Goal: Task Accomplishment & Management: Complete application form

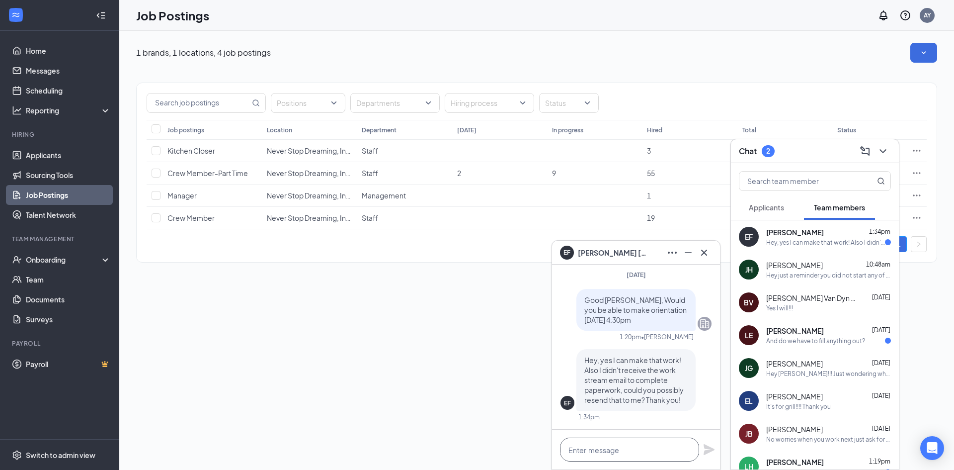
click at [603, 444] on textarea at bounding box center [629, 449] width 139 height 24
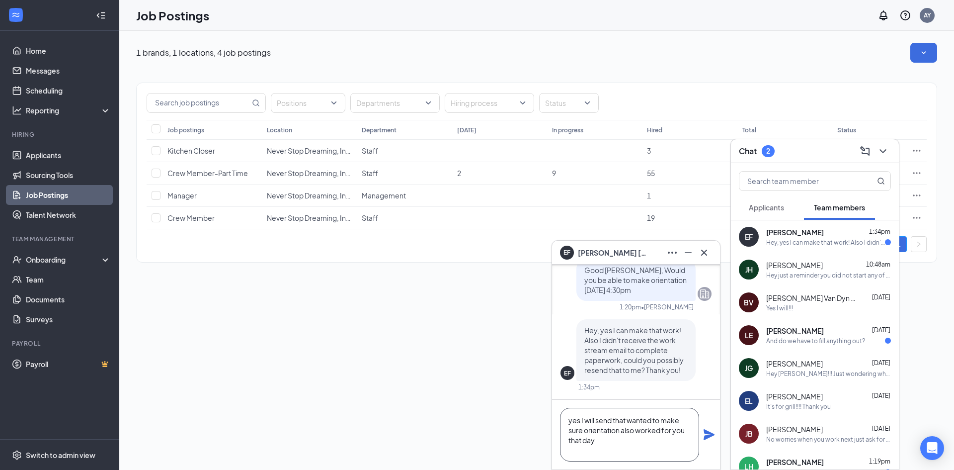
type textarea "yes I will send that wanted to make sure orientation also worked for you that d…"
click at [710, 434] on icon "Plane" at bounding box center [709, 434] width 12 height 12
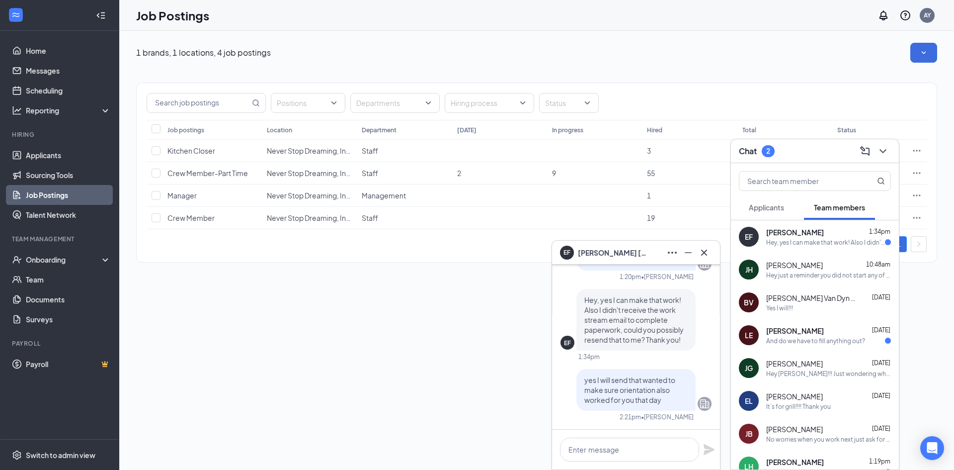
scroll to position [0, 0]
click at [74, 254] on div "Onboarding" at bounding box center [64, 259] width 77 height 10
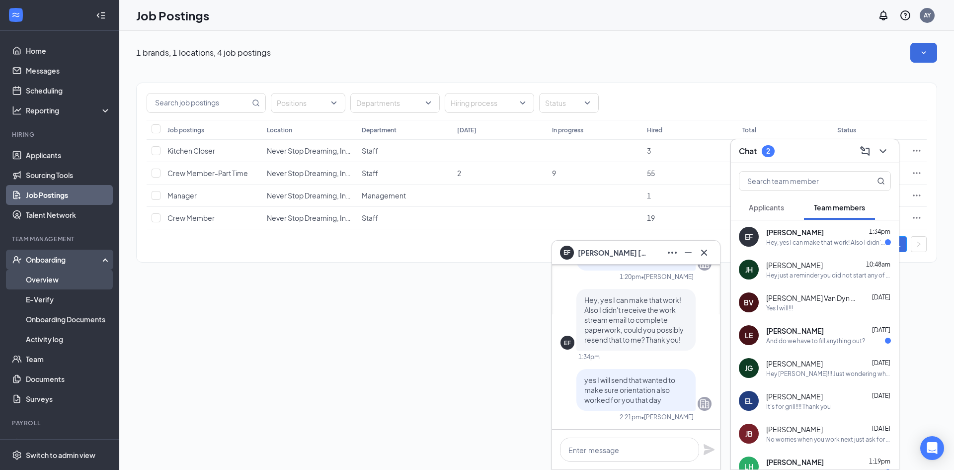
click at [61, 277] on link "Overview" at bounding box center [68, 279] width 85 height 20
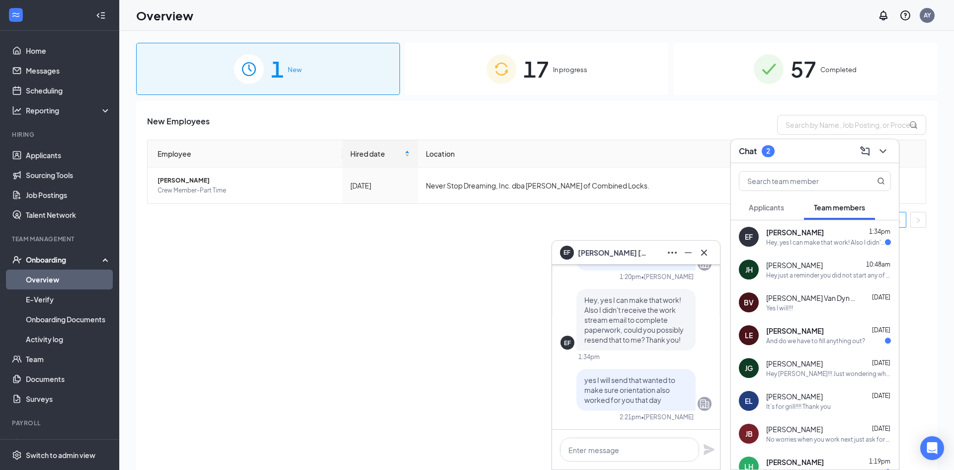
click at [350, 267] on div "New Employees Employee Hired date Location Actions [PERSON_NAME] Crew Member-Pa…" at bounding box center [536, 298] width 801 height 394
click at [885, 153] on icon "ChevronDown" at bounding box center [883, 151] width 12 height 12
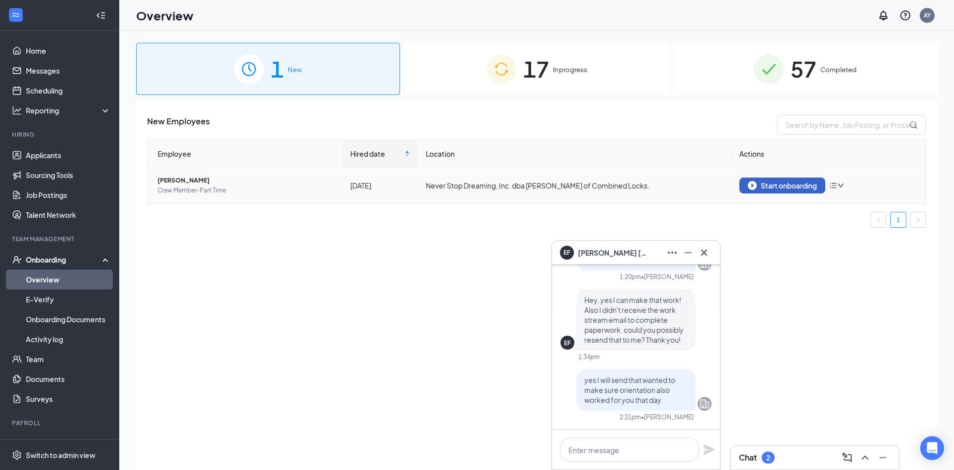
click at [803, 185] on div "Start onboarding" at bounding box center [782, 185] width 69 height 9
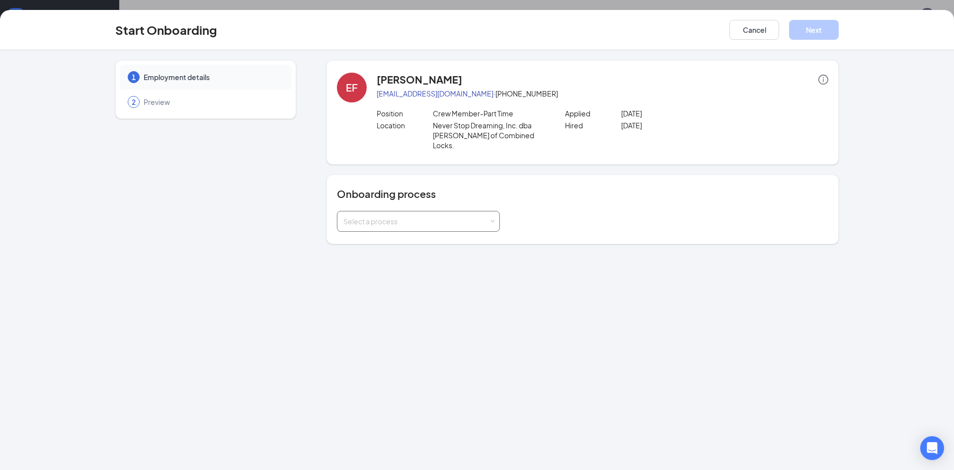
click at [464, 211] on div "Select a process" at bounding box center [418, 221] width 150 height 20
click at [443, 237] on li "[PERSON_NAME] - Team Member Onboarding" at bounding box center [417, 233] width 163 height 18
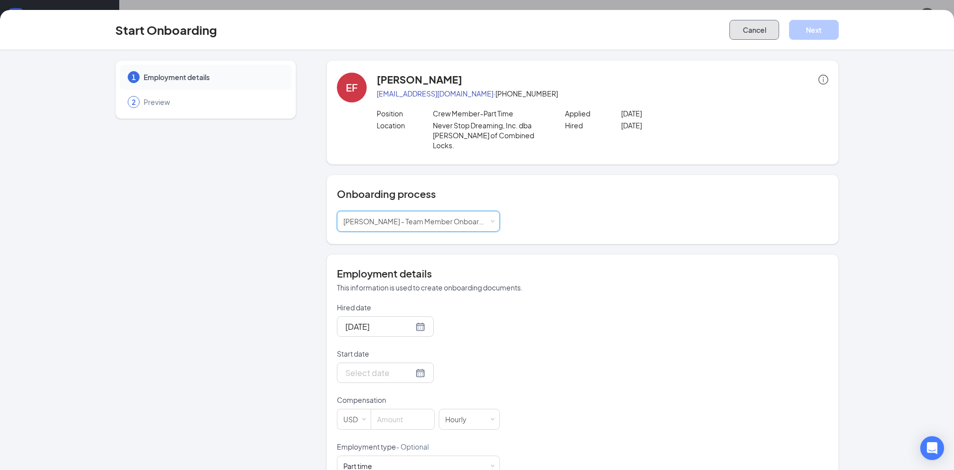
click at [754, 29] on button "Cancel" at bounding box center [755, 30] width 50 height 20
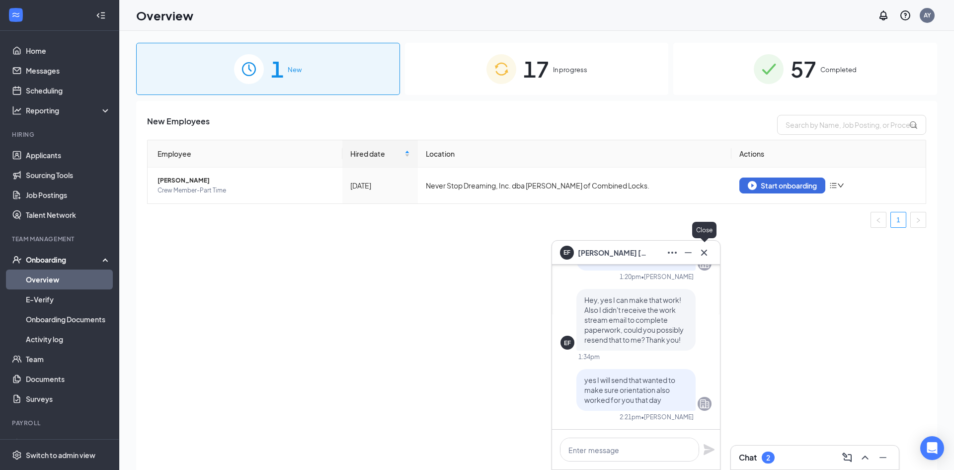
click at [705, 255] on icon "Cross" at bounding box center [704, 252] width 12 height 12
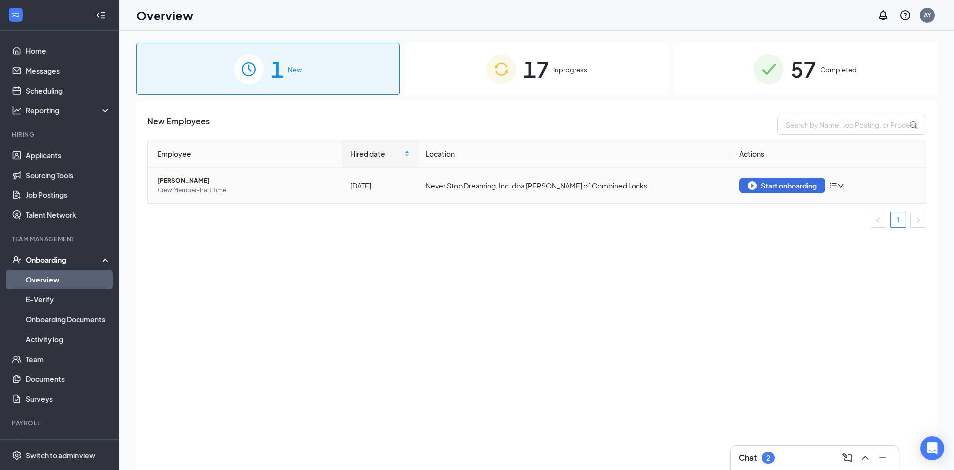
click at [192, 181] on span "[PERSON_NAME]" at bounding box center [246, 180] width 177 height 10
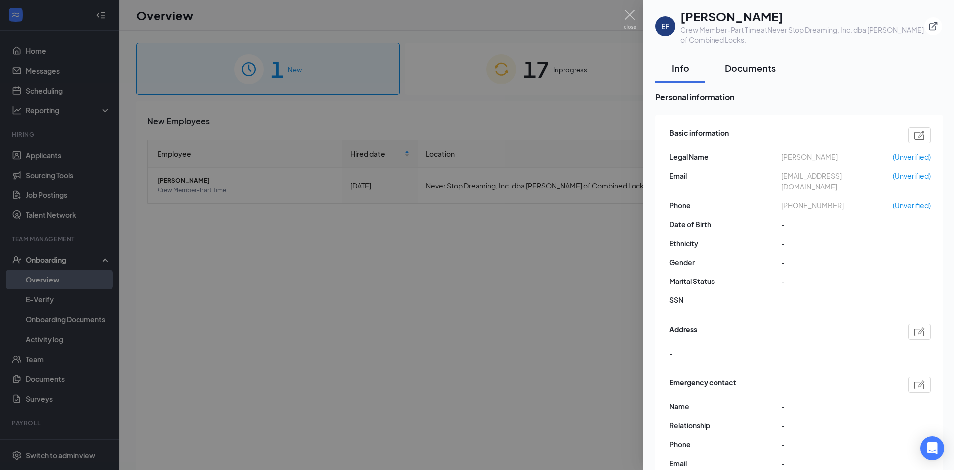
click at [758, 69] on div "Documents" at bounding box center [750, 68] width 51 height 12
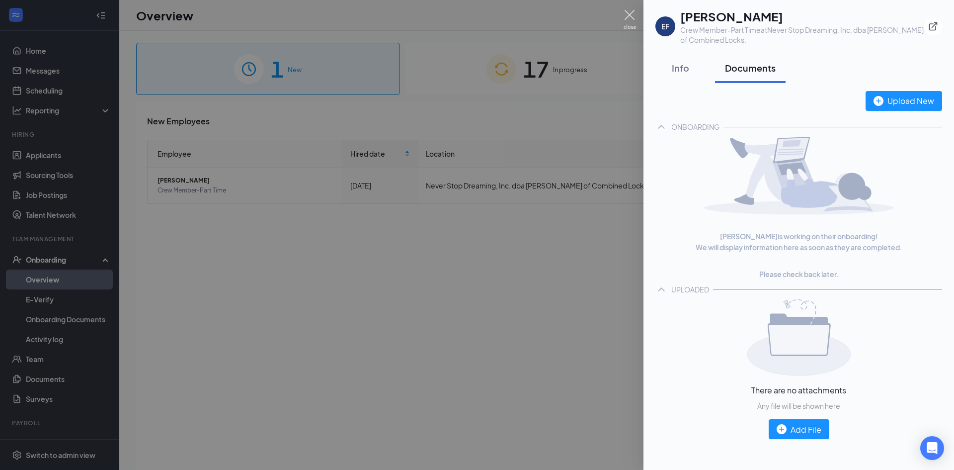
click at [630, 15] on img at bounding box center [630, 19] width 12 height 19
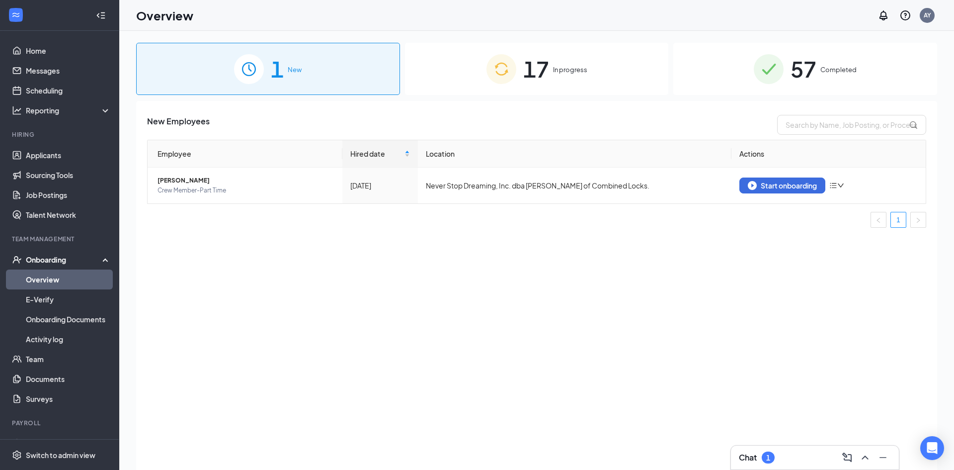
click at [53, 264] on div "Onboarding" at bounding box center [59, 259] width 119 height 20
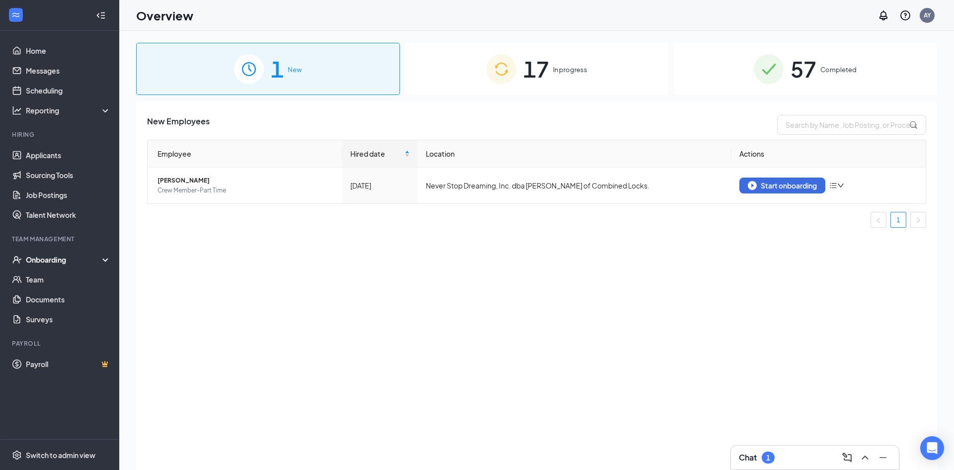
click at [533, 66] on span "17" at bounding box center [536, 69] width 26 height 34
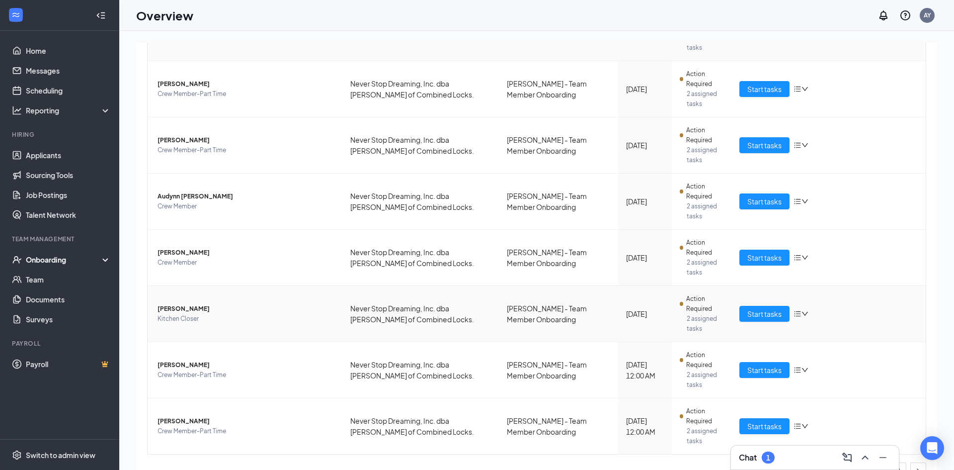
scroll to position [294, 0]
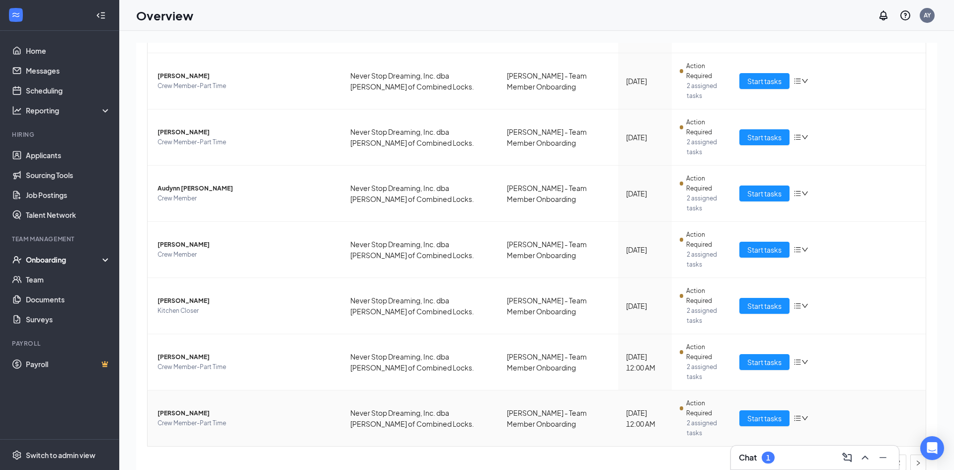
click at [183, 408] on span "[PERSON_NAME]" at bounding box center [246, 413] width 177 height 10
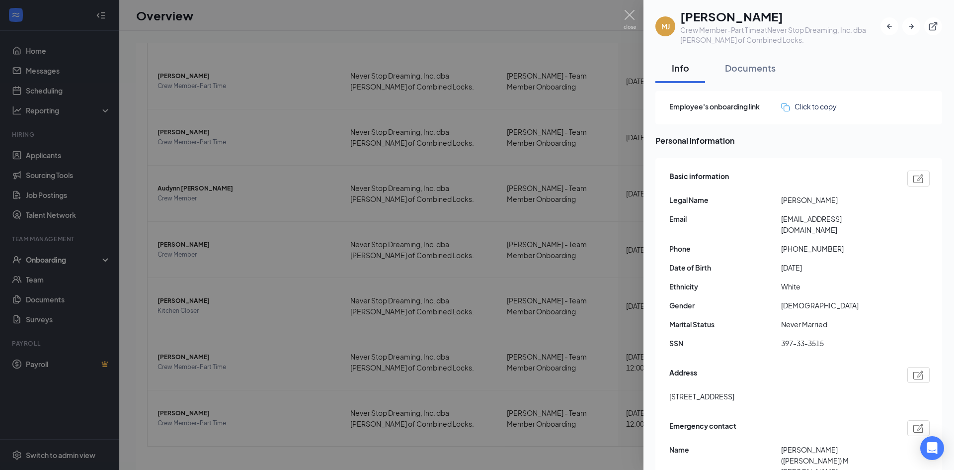
click at [795, 217] on span "[EMAIL_ADDRESS][DOMAIN_NAME]" at bounding box center [837, 224] width 112 height 22
copy span "[EMAIL_ADDRESS][DOMAIN_NAME]"
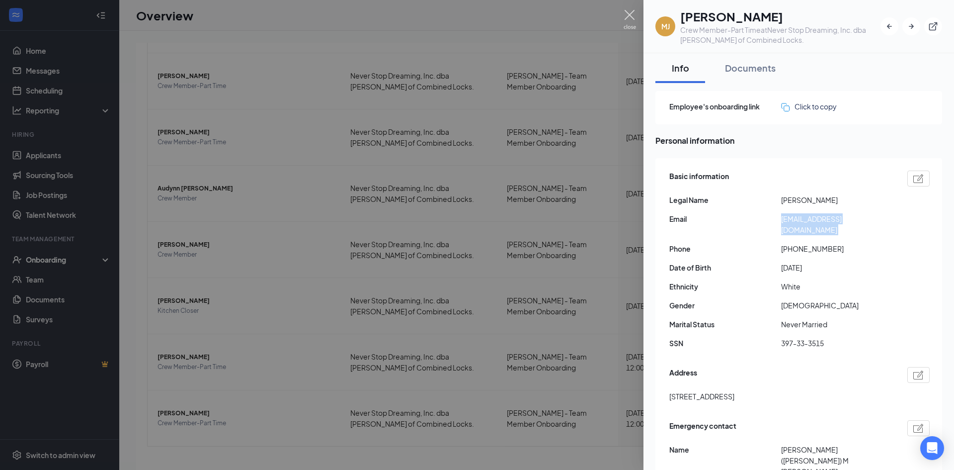
click at [633, 11] on img at bounding box center [630, 19] width 12 height 19
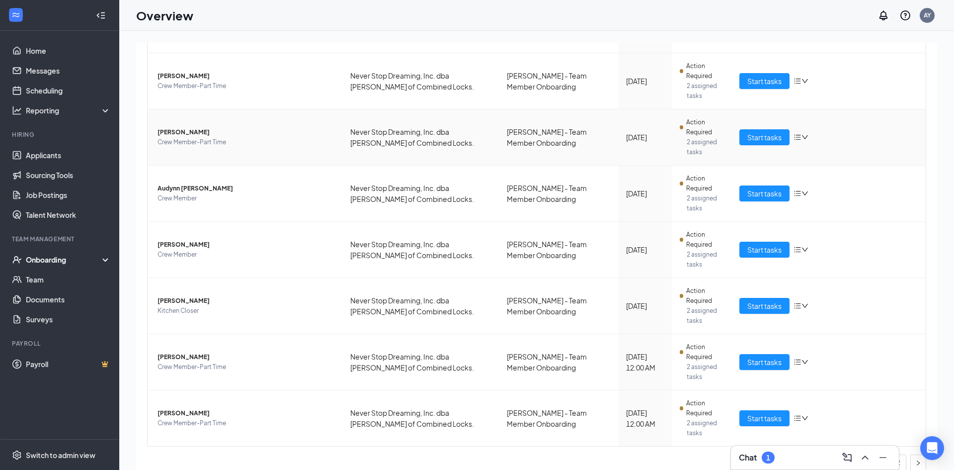
click at [185, 127] on span "[PERSON_NAME]" at bounding box center [246, 132] width 177 height 10
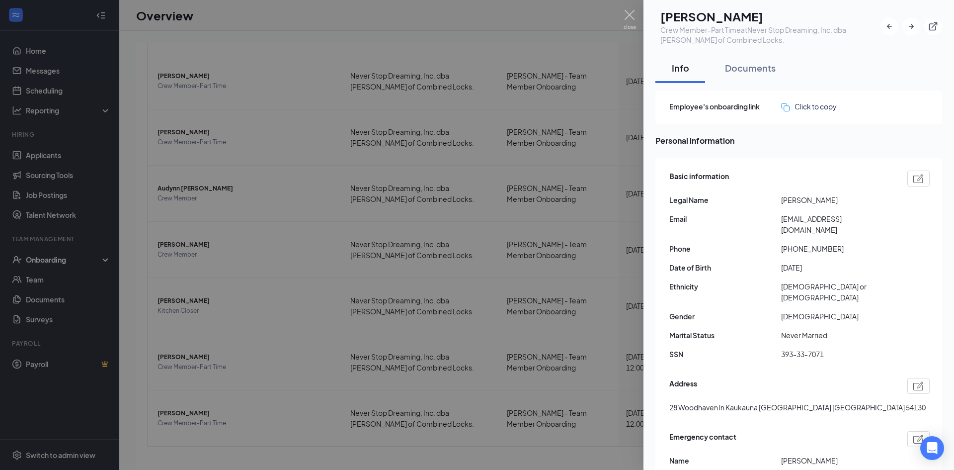
click at [808, 223] on span "[EMAIL_ADDRESS][DOMAIN_NAME]" at bounding box center [837, 224] width 112 height 22
click at [847, 222] on span "[EMAIL_ADDRESS][DOMAIN_NAME]" at bounding box center [837, 224] width 112 height 22
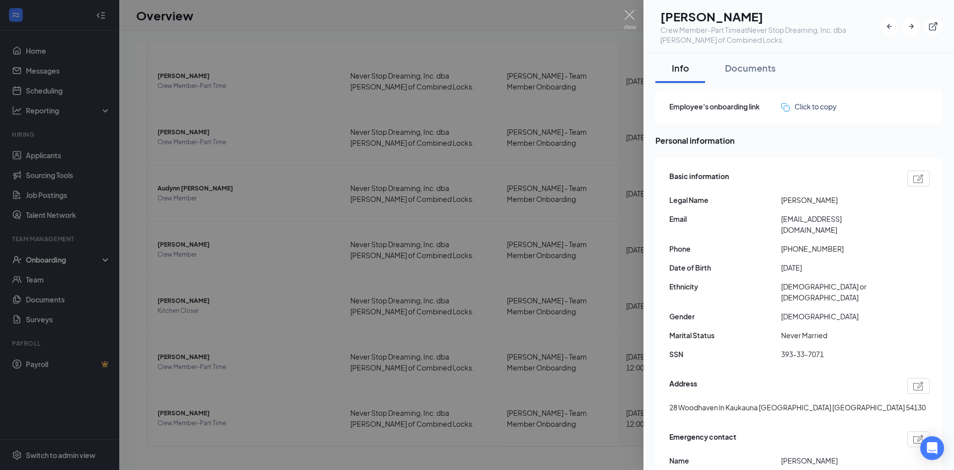
click at [847, 222] on span "[EMAIL_ADDRESS][DOMAIN_NAME]" at bounding box center [837, 224] width 112 height 22
copy span "[EMAIL_ADDRESS][DOMAIN_NAME]"
click at [629, 19] on img at bounding box center [630, 19] width 12 height 19
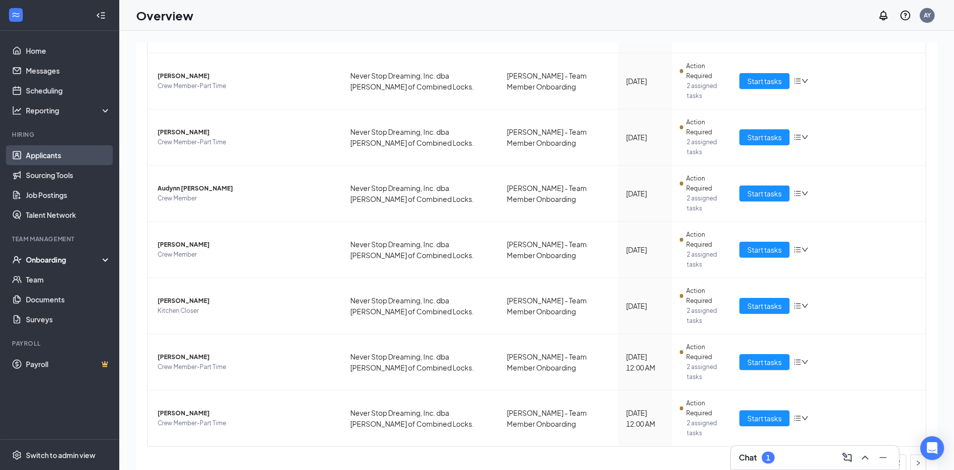
click at [59, 155] on link "Applicants" at bounding box center [68, 155] width 85 height 20
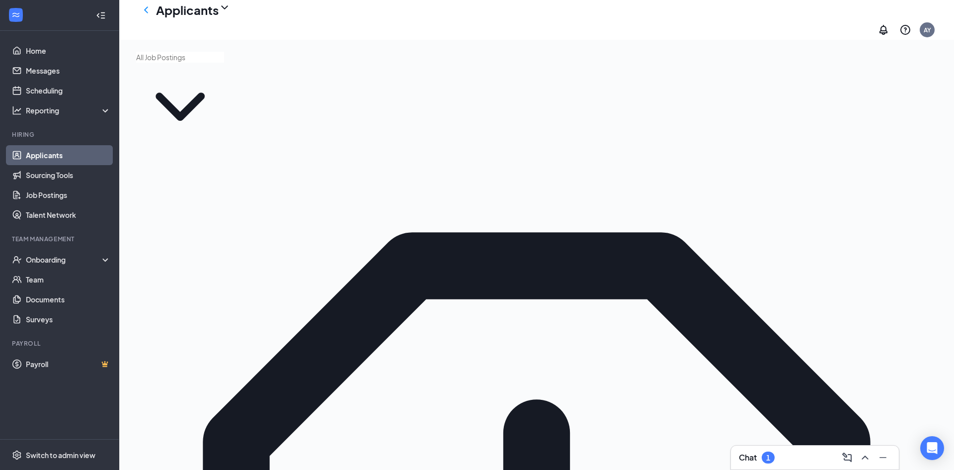
scroll to position [67, 0]
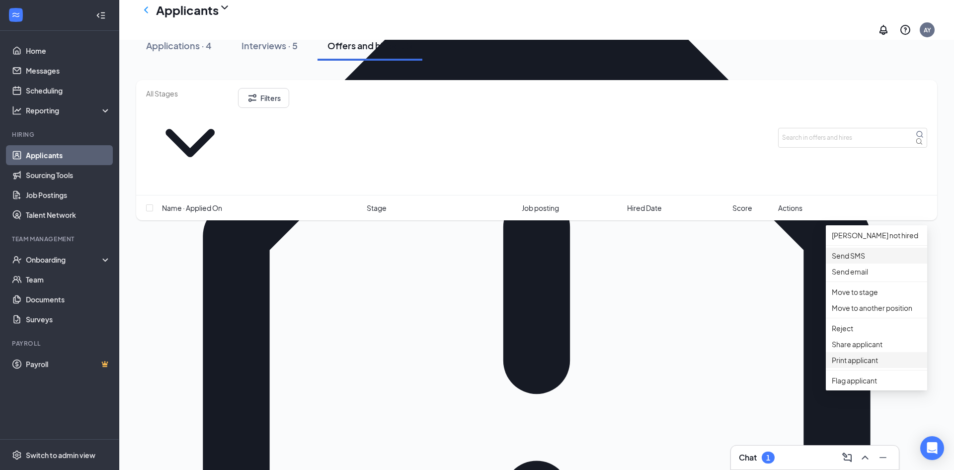
scroll to position [221, 0]
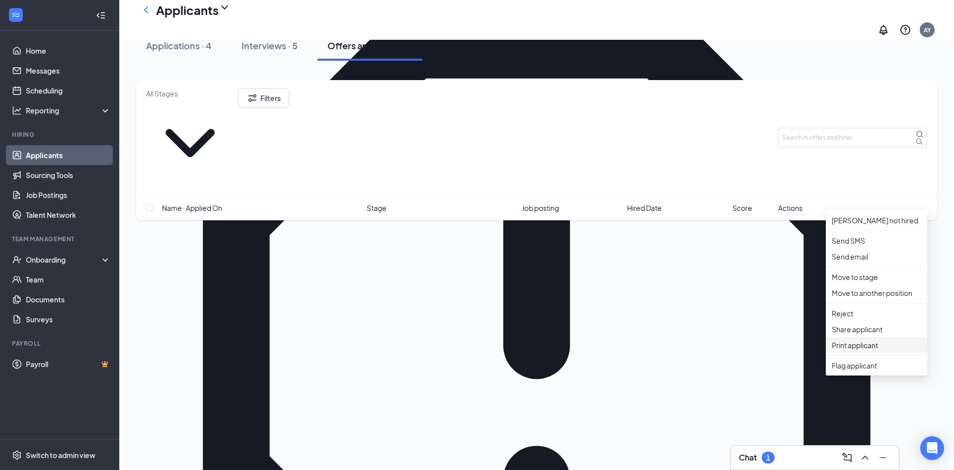
click at [887, 350] on p "Print applicant" at bounding box center [876, 344] width 89 height 11
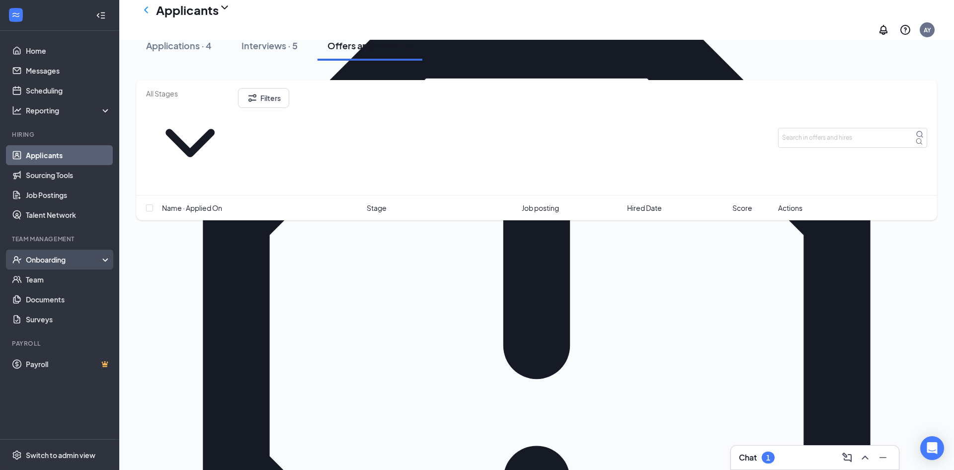
click at [45, 262] on div "Onboarding" at bounding box center [64, 259] width 77 height 10
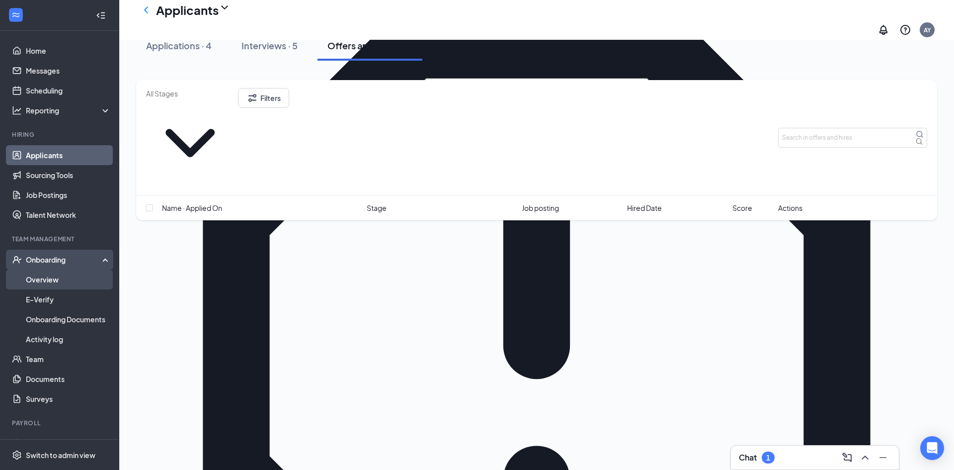
click at [40, 283] on link "Overview" at bounding box center [68, 279] width 85 height 20
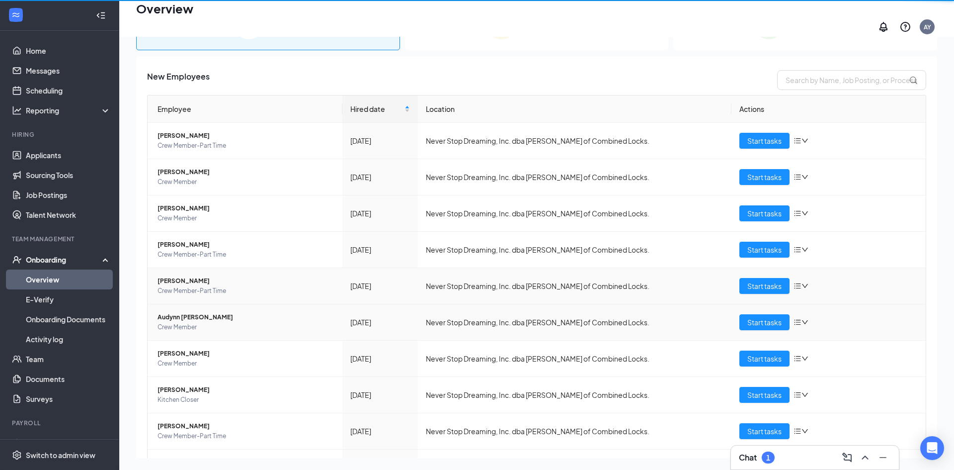
scroll to position [45, 0]
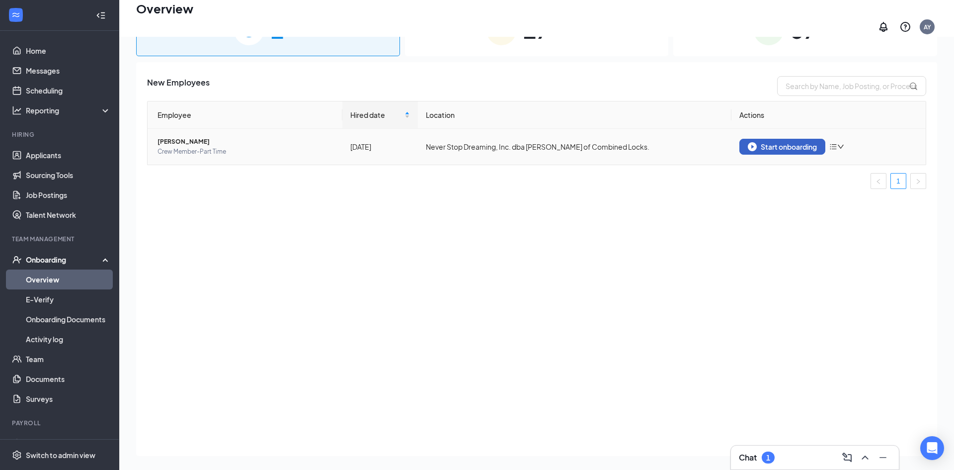
click at [753, 142] on img "button" at bounding box center [752, 146] width 9 height 9
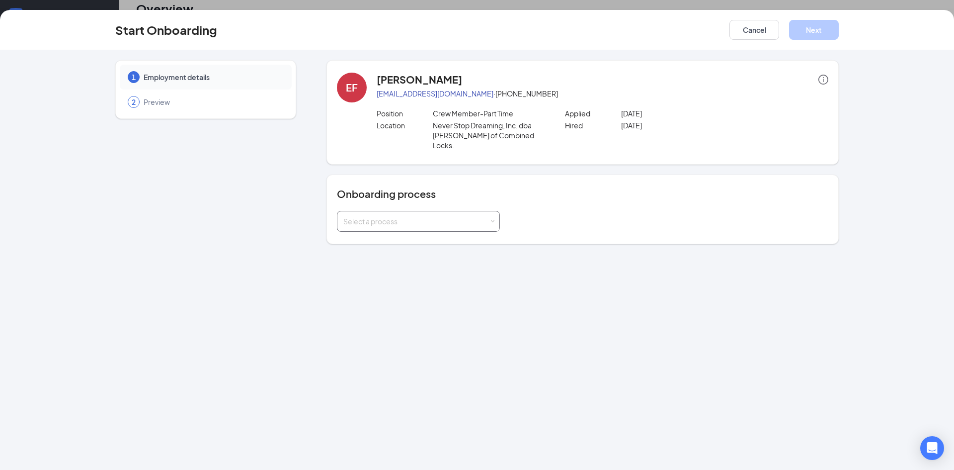
click at [465, 221] on div "Select a process" at bounding box center [418, 221] width 150 height 20
click at [432, 236] on span "[PERSON_NAME] - Team Member Onboarding" at bounding box center [415, 232] width 150 height 9
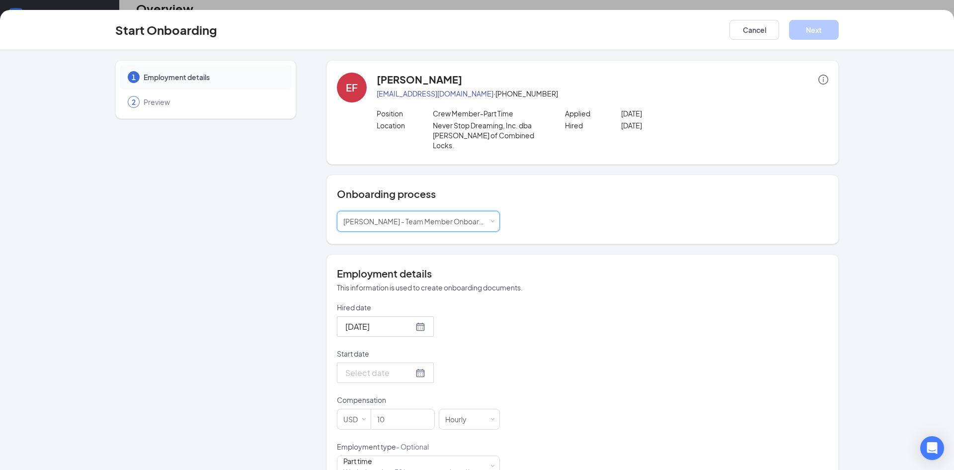
click at [421, 366] on div at bounding box center [385, 372] width 80 height 12
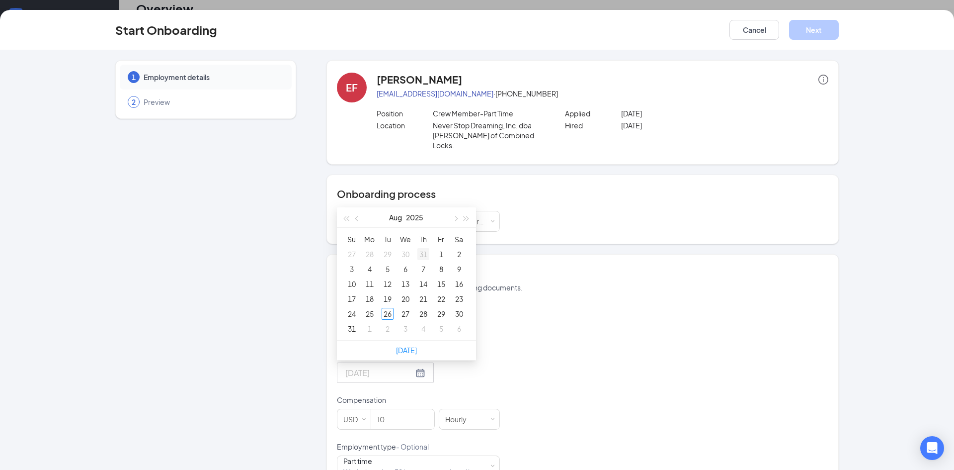
type input "[DATE]"
click at [407, 323] on div "3" at bounding box center [406, 329] width 12 height 12
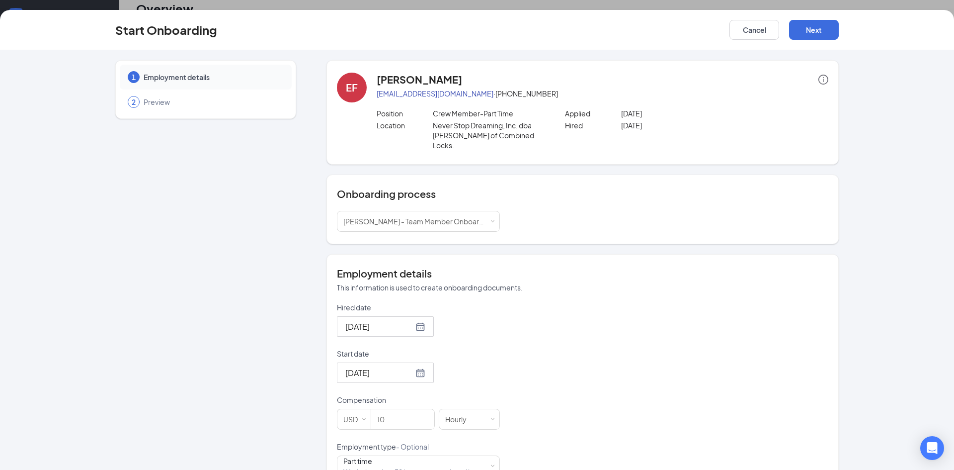
click at [609, 423] on div "Hired date [DATE] Start date [DATE] [DATE] Su Mo Tu We Th Fr Sa 31 1 2 3 4 5 6 …" at bounding box center [582, 441] width 491 height 278
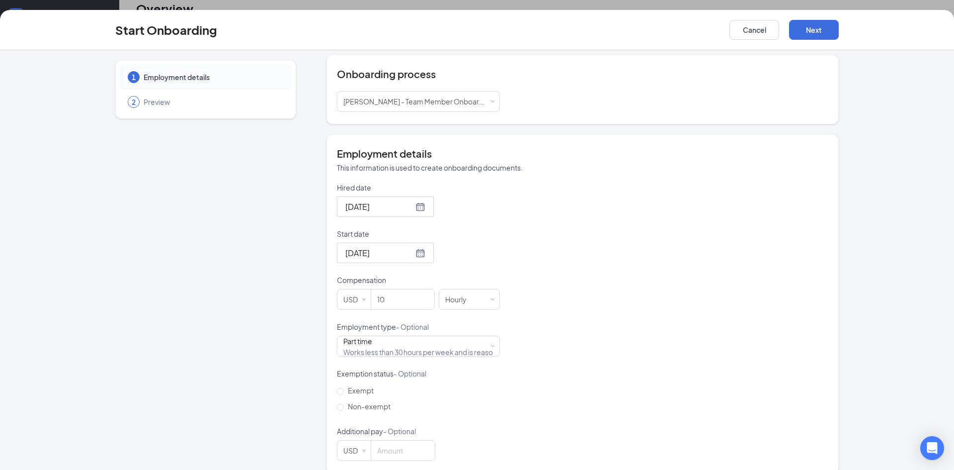
scroll to position [123, 0]
click at [806, 32] on button "Next" at bounding box center [814, 30] width 50 height 20
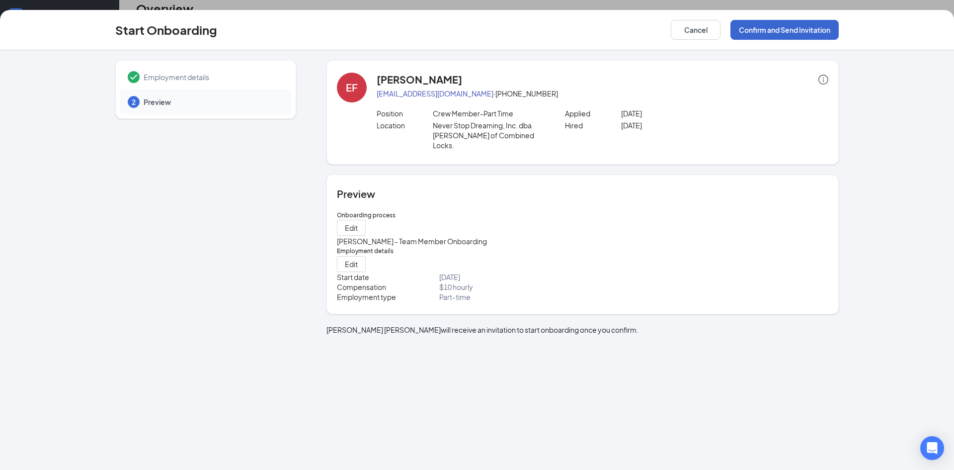
scroll to position [0, 0]
click at [806, 32] on button "Confirm and Send Invitation" at bounding box center [785, 30] width 108 height 20
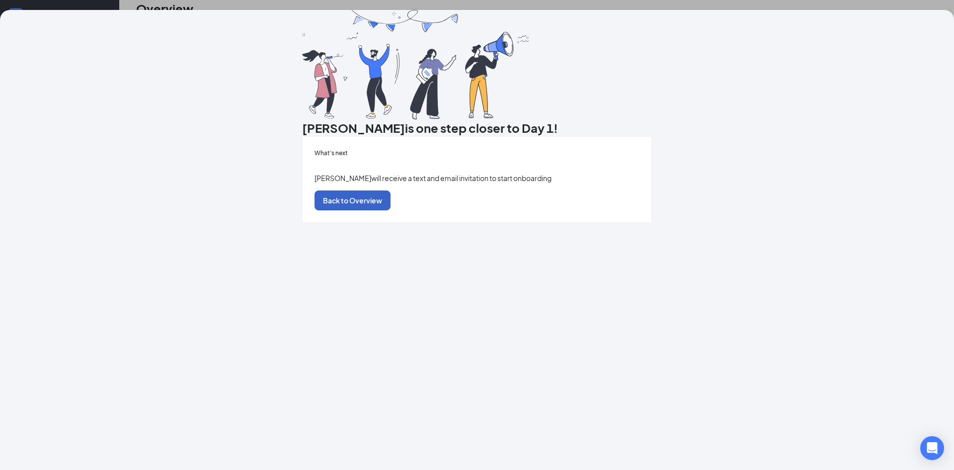
click at [391, 210] on button "Back to Overview" at bounding box center [353, 200] width 76 height 20
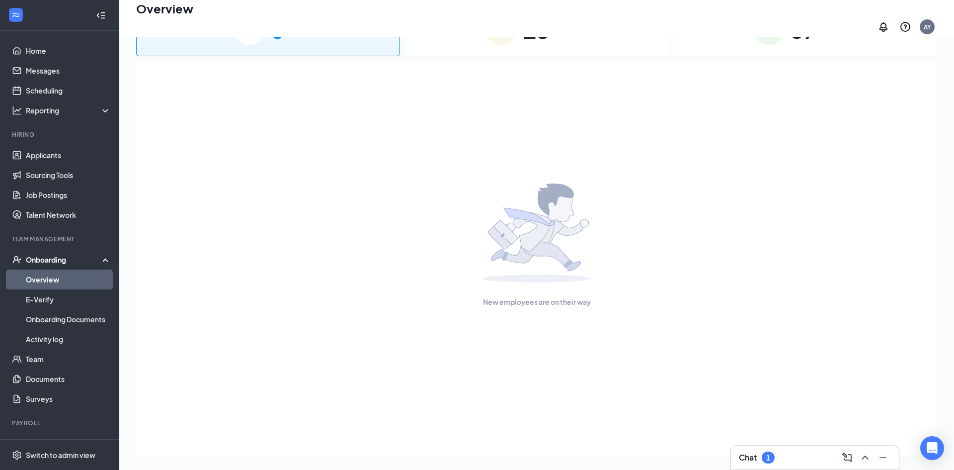
click at [761, 454] on div "Chat 1" at bounding box center [757, 457] width 36 height 12
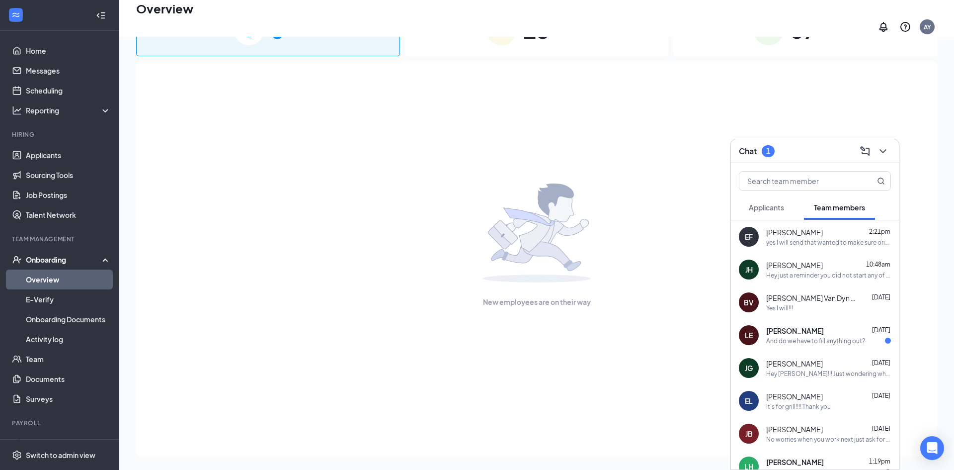
click at [783, 236] on span "[PERSON_NAME]" at bounding box center [794, 232] width 57 height 10
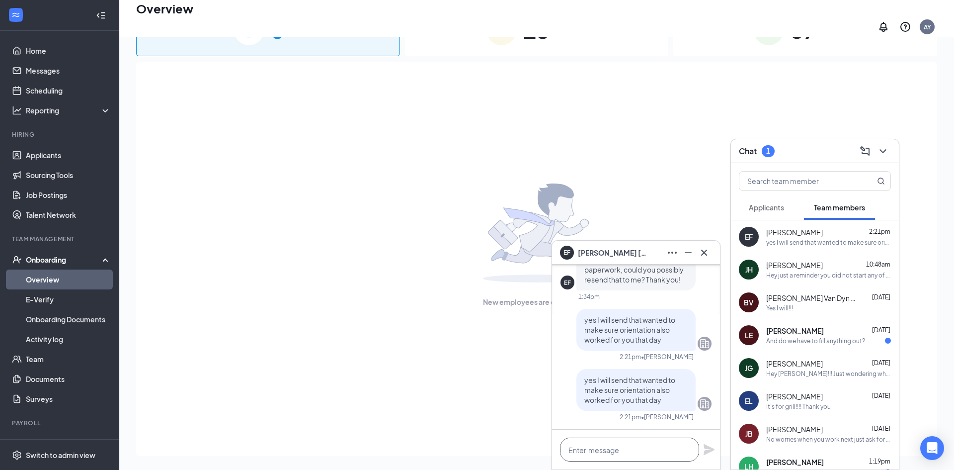
click at [640, 449] on textarea at bounding box center [629, 449] width 139 height 24
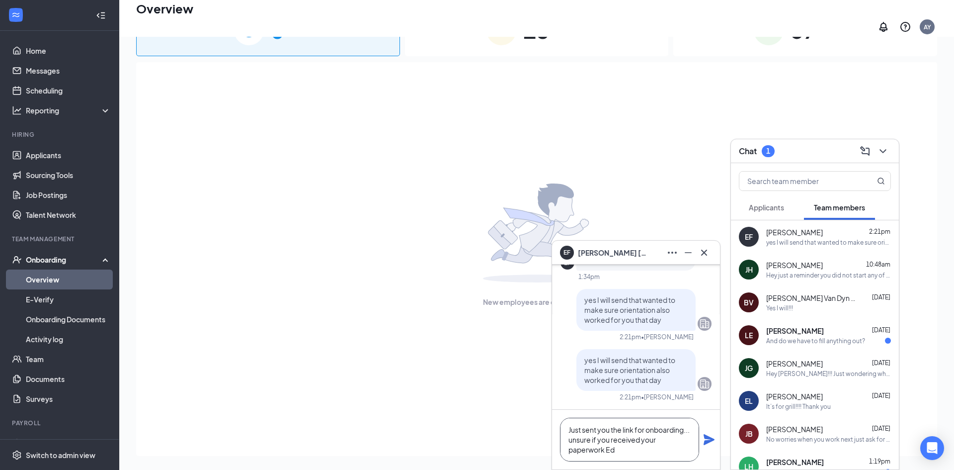
click at [637, 450] on textarea "Just sent you the link for onboarding... unsure if you received your paperwork …" at bounding box center [629, 439] width 139 height 44
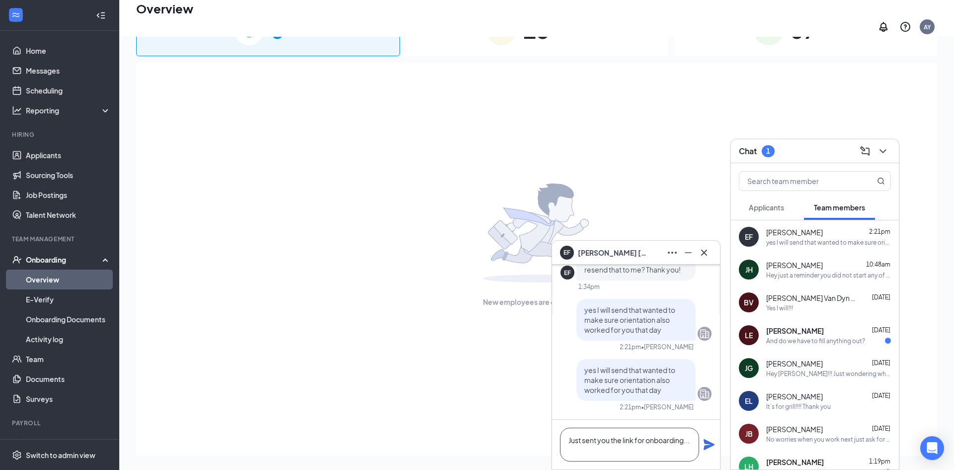
type textarea "Just sent you the link for onboarding..."
click at [712, 441] on icon "Plane" at bounding box center [709, 444] width 12 height 12
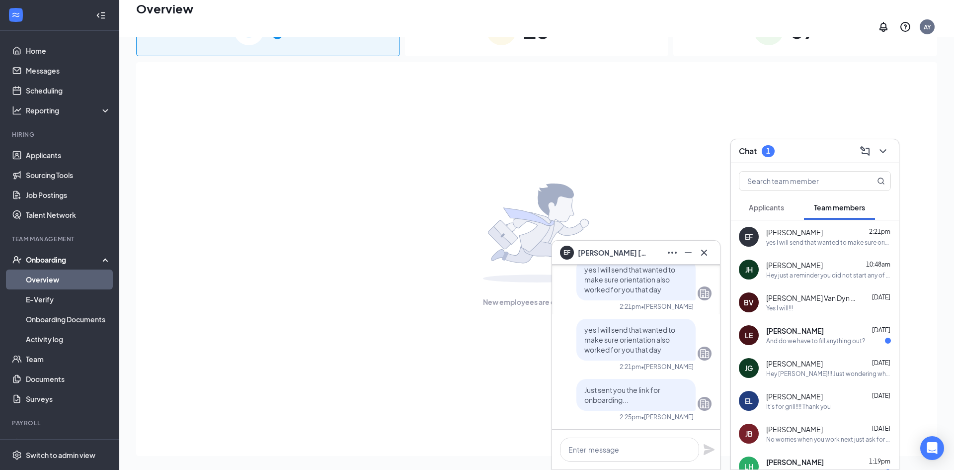
scroll to position [0, 0]
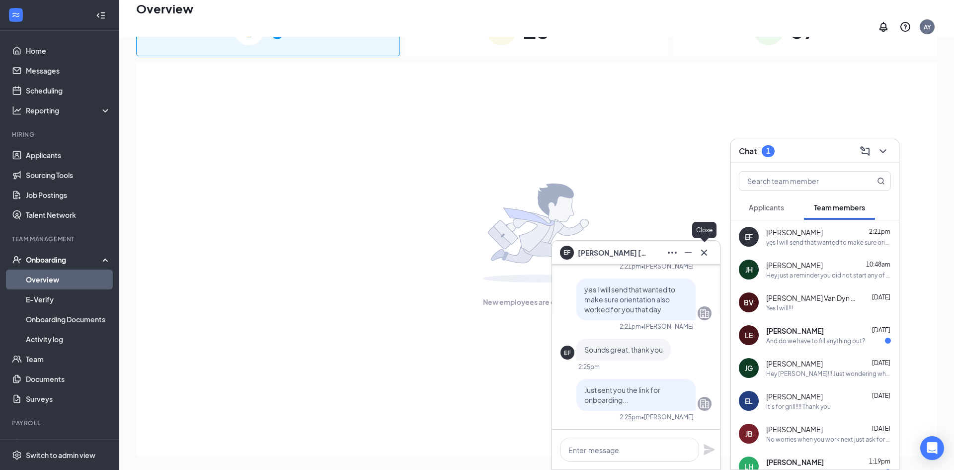
click at [706, 252] on icon "Cross" at bounding box center [704, 252] width 12 height 12
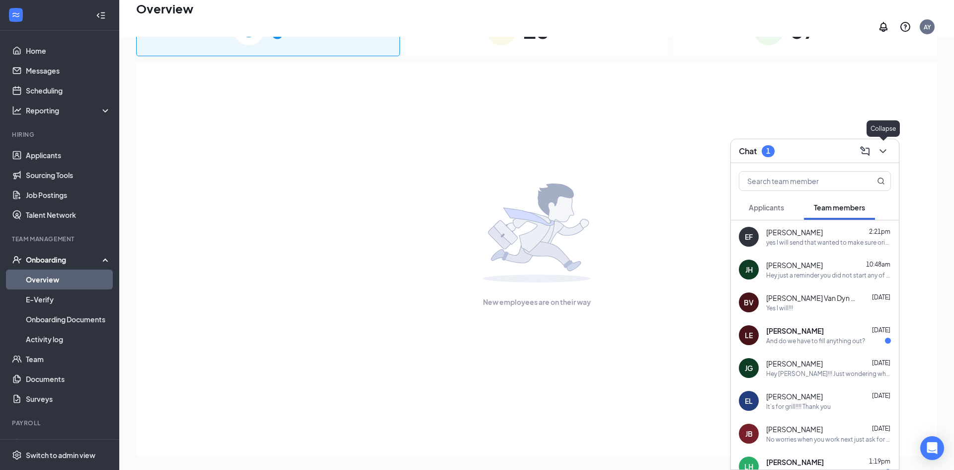
click at [886, 158] on button at bounding box center [883, 151] width 16 height 16
